Goal: Find specific page/section: Find specific page/section

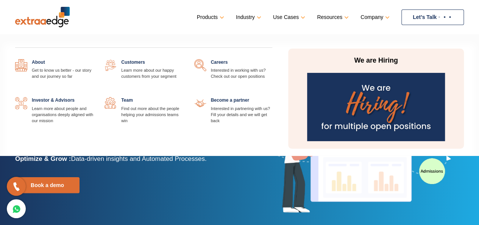
click at [272, 59] on link at bounding box center [272, 59] width 0 height 0
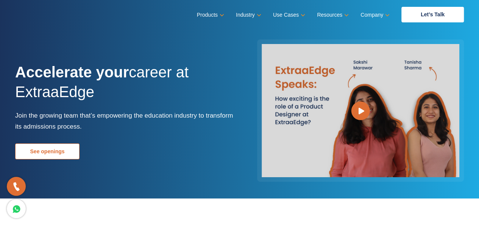
click at [58, 153] on link "See openings" at bounding box center [47, 151] width 64 height 16
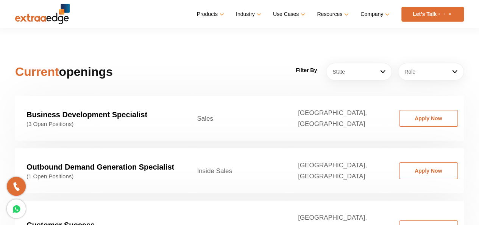
scroll to position [1077, 0]
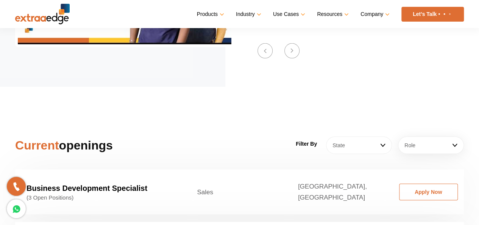
click at [376, 136] on link "State" at bounding box center [359, 144] width 66 height 17
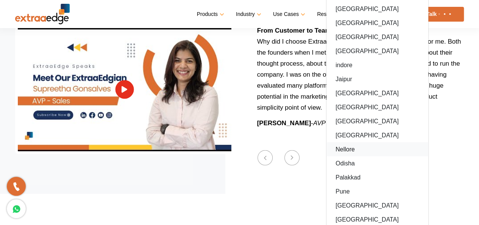
scroll to position [963, 0]
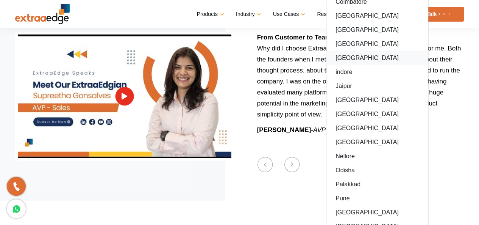
click at [340, 51] on link "[GEOGRAPHIC_DATA]" at bounding box center [378, 58] width 102 height 14
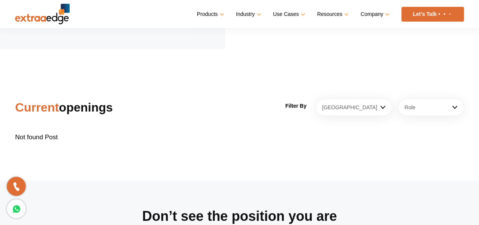
scroll to position [1153, 0]
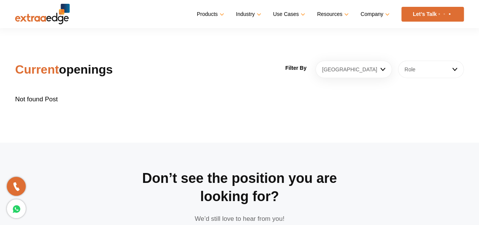
click at [415, 61] on link "Role" at bounding box center [431, 69] width 66 height 17
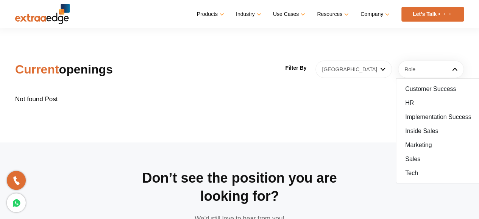
click at [355, 61] on link "[GEOGRAPHIC_DATA]" at bounding box center [354, 69] width 77 height 17
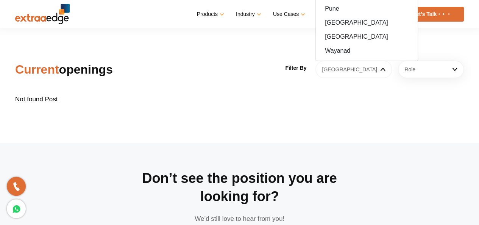
click at [347, 64] on link "[GEOGRAPHIC_DATA]" at bounding box center [354, 69] width 77 height 17
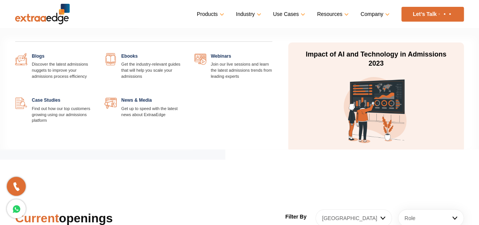
scroll to position [1001, 0]
